Goal: Task Accomplishment & Management: Use online tool/utility

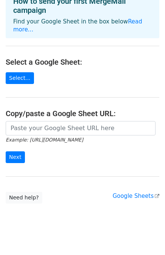
scroll to position [47, 0]
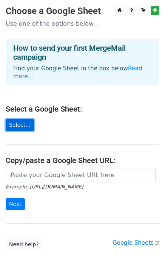
click at [18, 119] on link "Select..." at bounding box center [20, 125] width 28 height 12
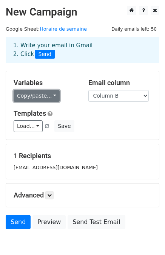
click at [48, 90] on link "Copy/paste..." at bounding box center [37, 96] width 46 height 12
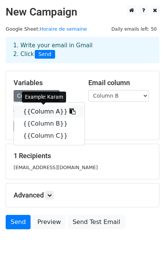
click at [48, 113] on link "{{Column A}}" at bounding box center [49, 112] width 71 height 12
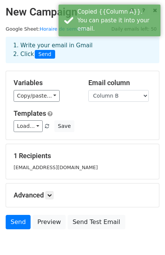
click at [77, 85] on div "Variables Copy/paste... {{Column A}} {{Column B}} {{Column C}}" at bounding box center [45, 90] width 75 height 23
click at [133, 98] on select "Column A Column B Column C" at bounding box center [119, 96] width 61 height 12
click at [90, 153] on h5 "1 Recipients" at bounding box center [83, 156] width 138 height 8
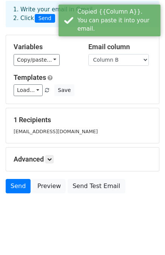
scroll to position [38, 0]
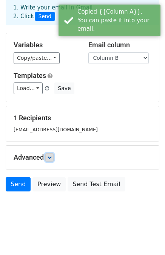
click at [50, 157] on icon at bounding box center [49, 157] width 5 height 5
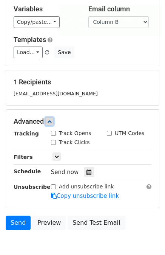
scroll to position [0, 0]
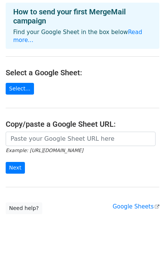
scroll to position [38, 0]
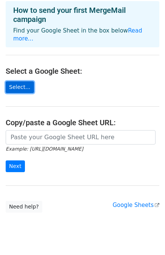
click at [17, 81] on link "Select..." at bounding box center [20, 87] width 28 height 12
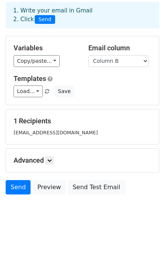
scroll to position [38, 0]
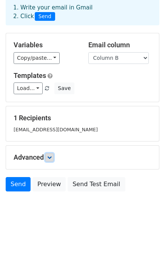
click at [48, 154] on link at bounding box center [49, 157] width 8 height 8
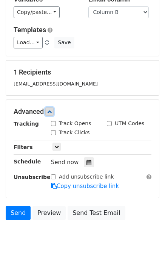
scroll to position [111, 0]
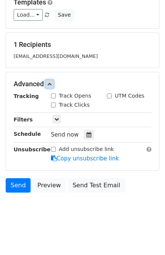
click at [50, 84] on icon at bounding box center [49, 84] width 5 height 5
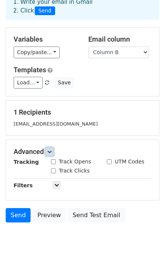
scroll to position [38, 0]
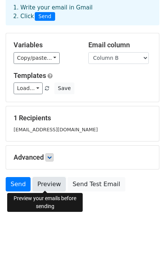
click at [46, 187] on link "Preview" at bounding box center [49, 184] width 33 height 14
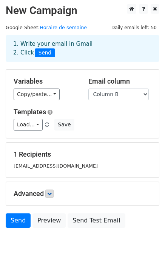
scroll to position [0, 0]
